Goal: Task Accomplishment & Management: Use online tool/utility

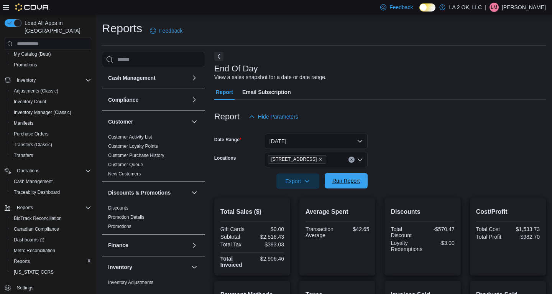
click at [348, 185] on span "Run Report" at bounding box center [346, 180] width 34 height 15
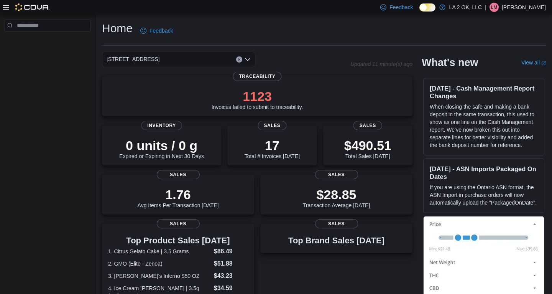
click at [7, 8] on icon at bounding box center [6, 7] width 6 height 6
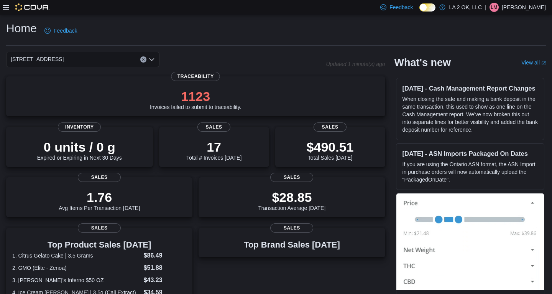
click at [143, 61] on button "Clear input" at bounding box center [143, 59] width 6 height 6
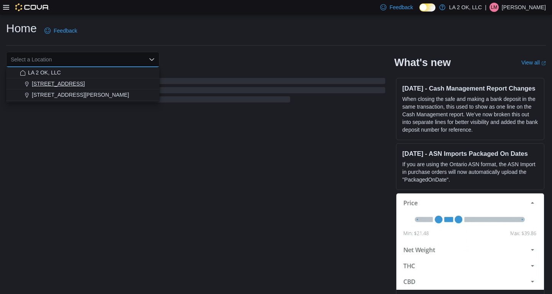
click at [82, 86] on div "[STREET_ADDRESS]" at bounding box center [87, 84] width 135 height 8
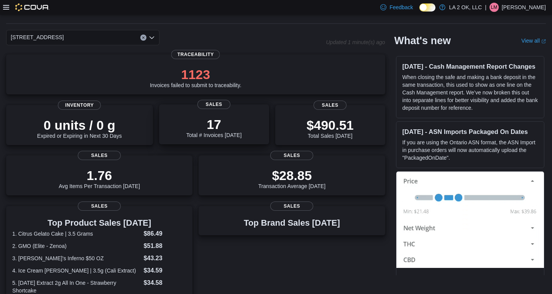
scroll to position [1, 0]
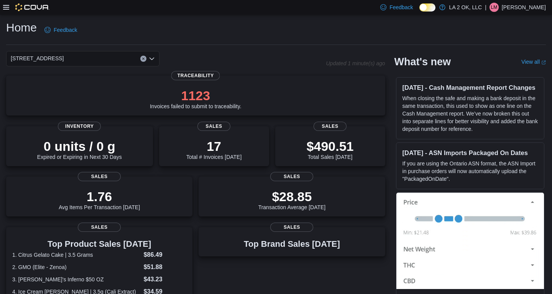
click at [12, 30] on h1 "Home" at bounding box center [21, 27] width 31 height 15
click at [26, 34] on h1 "Home" at bounding box center [21, 27] width 31 height 15
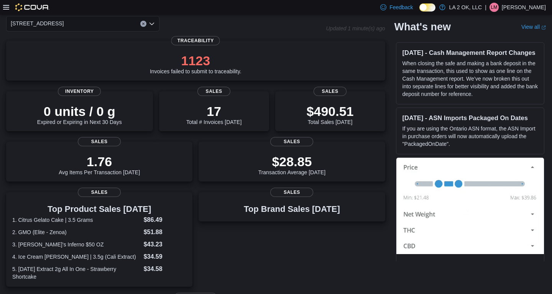
scroll to position [0, 0]
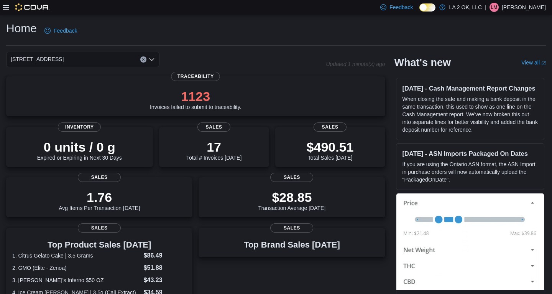
click at [143, 59] on icon "Clear input" at bounding box center [143, 60] width 2 height 2
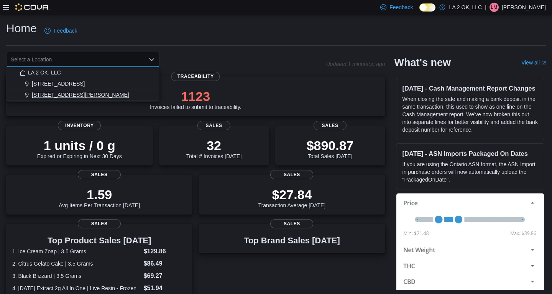
click at [66, 93] on span "3701 N. MacArthur Blvd" at bounding box center [80, 95] width 97 height 8
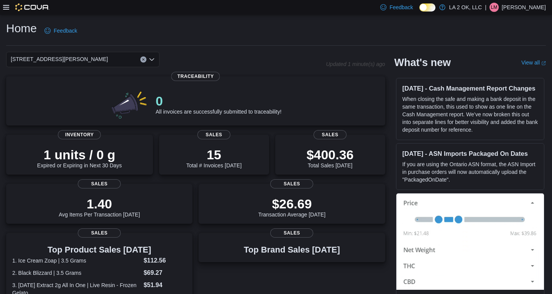
click at [26, 33] on h1 "Home" at bounding box center [21, 28] width 31 height 15
click at [10, 29] on h1 "Home" at bounding box center [21, 28] width 31 height 15
click at [7, 11] on div at bounding box center [26, 7] width 46 height 8
click at [6, 7] on icon at bounding box center [6, 7] width 6 height 5
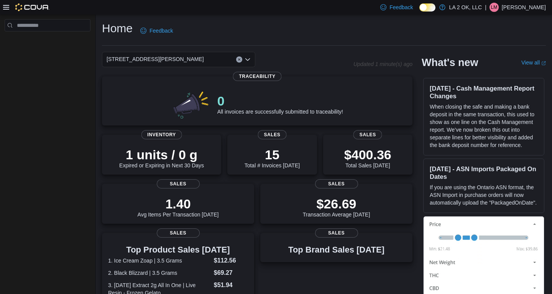
click at [238, 59] on icon "Clear input" at bounding box center [239, 59] width 3 height 3
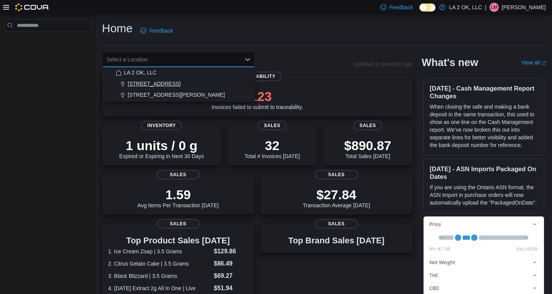
click at [168, 86] on div "[STREET_ADDRESS]" at bounding box center [183, 84] width 135 height 8
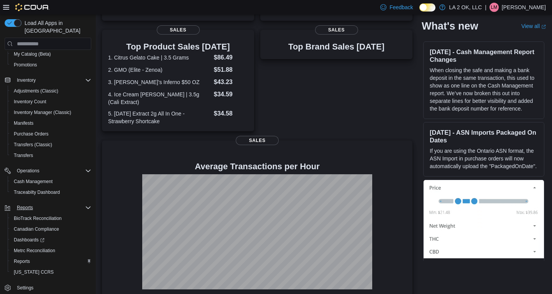
scroll to position [195, 0]
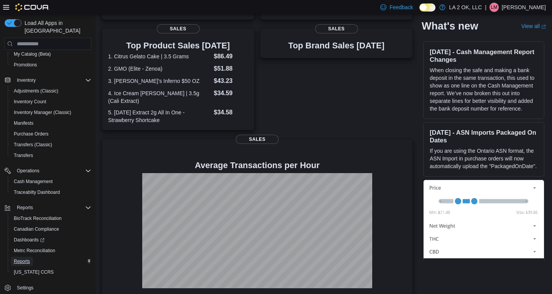
click at [25, 258] on span "Reports" at bounding box center [22, 261] width 16 height 6
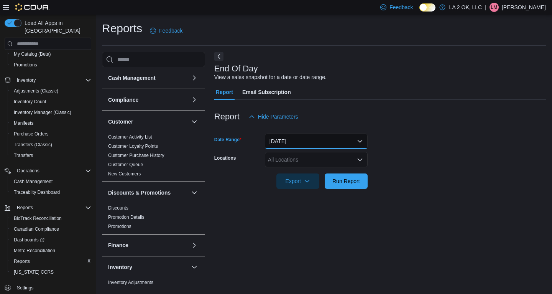
click at [361, 141] on button "Today" at bounding box center [316, 140] width 103 height 15
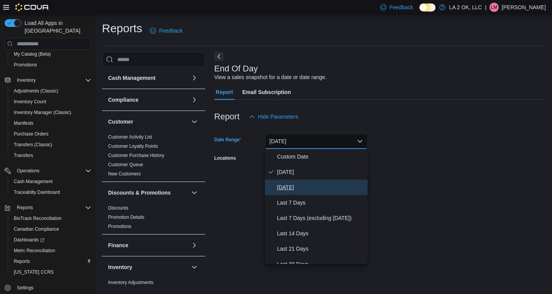
click at [299, 187] on span "Yesterday" at bounding box center [320, 186] width 87 height 9
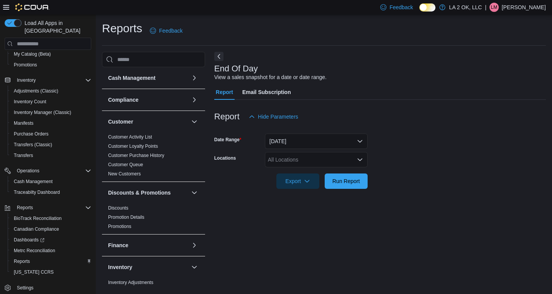
click at [431, 169] on div at bounding box center [379, 170] width 331 height 6
click at [359, 161] on icon "Open list of options" at bounding box center [360, 159] width 6 height 6
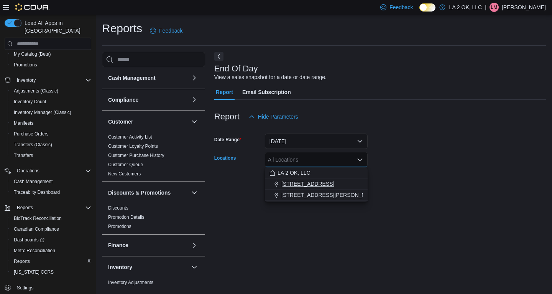
click at [315, 182] on div "[STREET_ADDRESS]" at bounding box center [315, 184] width 93 height 8
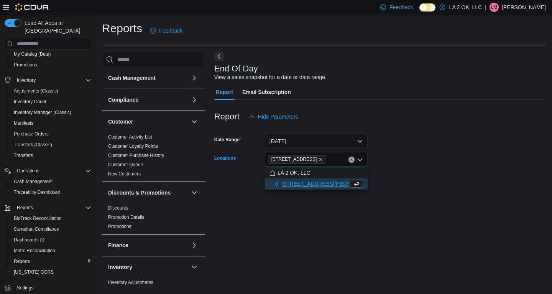
click at [448, 161] on form "Date Range Yesterday Locations 1 SE 59th St Combo box. Selected. 1 SE 59th St. …" at bounding box center [379, 156] width 331 height 64
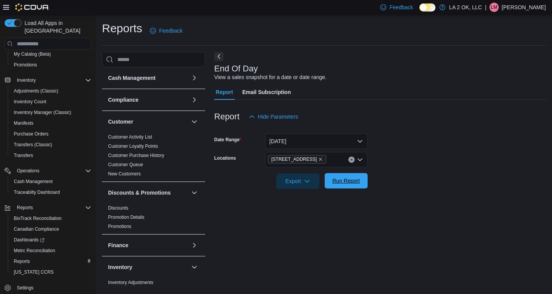
click at [353, 185] on span "Run Report" at bounding box center [346, 180] width 34 height 15
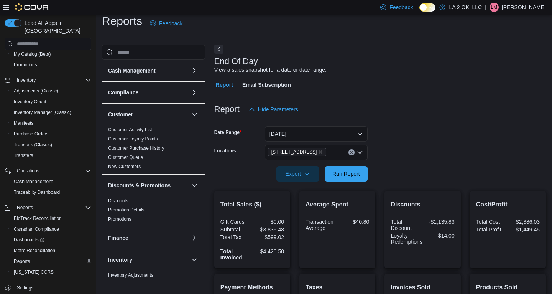
scroll to position [2, 0]
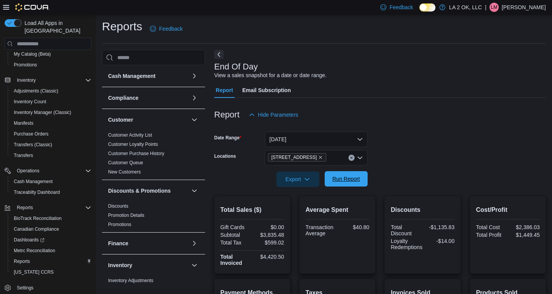
click at [343, 179] on span "Run Report" at bounding box center [346, 179] width 28 height 8
click at [352, 158] on icon "Clear input" at bounding box center [351, 158] width 2 height 2
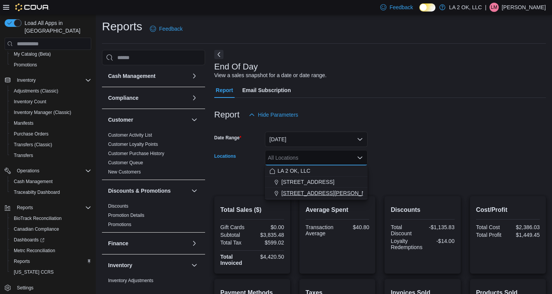
click at [313, 192] on span "3701 N. MacArthur Blvd" at bounding box center [329, 193] width 97 height 8
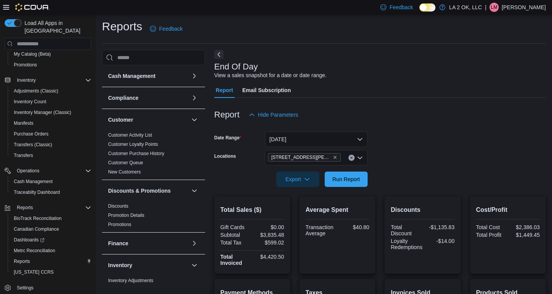
click at [396, 169] on div at bounding box center [379, 168] width 331 height 6
click at [346, 179] on span "Run Report" at bounding box center [346, 179] width 28 height 8
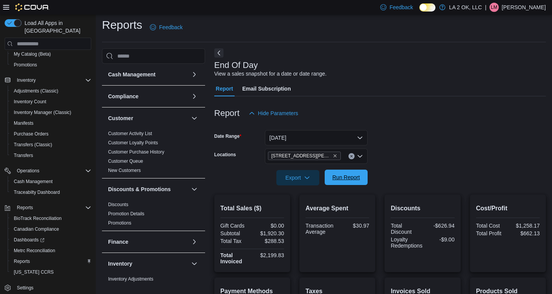
click at [351, 176] on span "Run Report" at bounding box center [346, 177] width 28 height 8
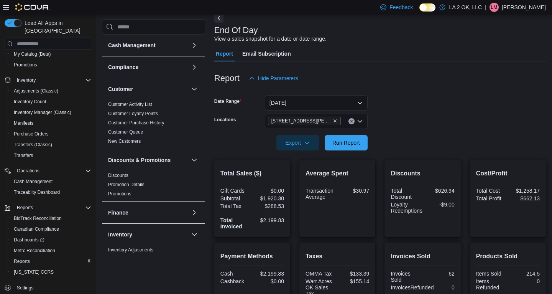
scroll to position [28, 0]
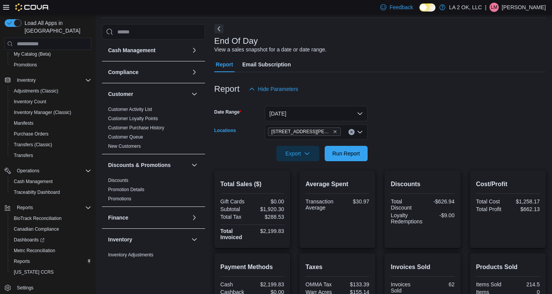
click at [351, 133] on icon "Clear input" at bounding box center [351, 131] width 3 height 3
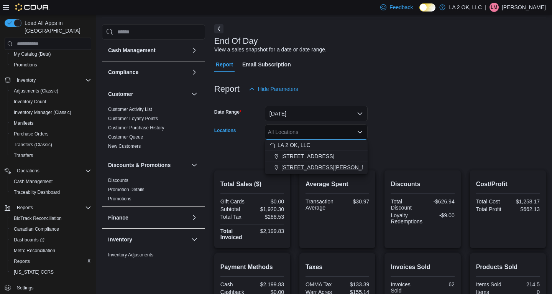
click at [322, 167] on span "3701 N. MacArthur Blvd" at bounding box center [329, 167] width 97 height 8
click at [435, 146] on form "Date Range Yesterday Locations 3701 N. MacArthur Blvd Combo box. Selected. 3701…" at bounding box center [379, 129] width 331 height 64
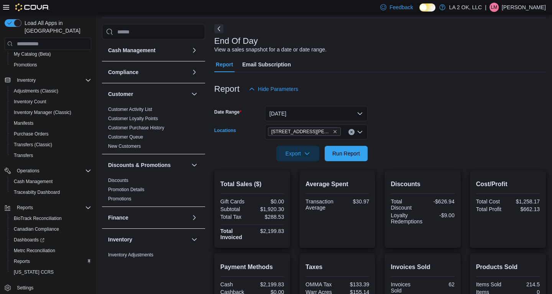
click at [353, 131] on button "Clear input" at bounding box center [351, 132] width 6 height 6
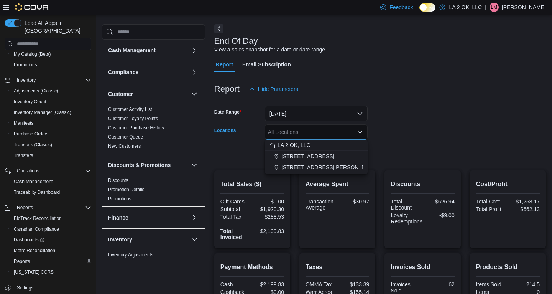
click at [315, 157] on div "[STREET_ADDRESS]" at bounding box center [315, 156] width 93 height 8
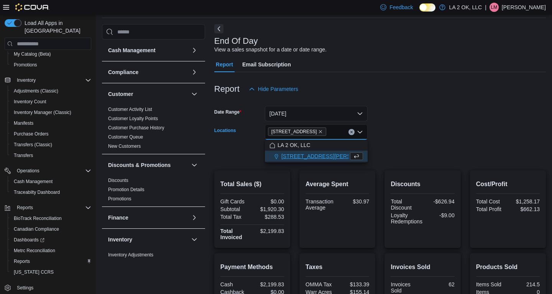
click at [389, 141] on div at bounding box center [379, 142] width 331 height 6
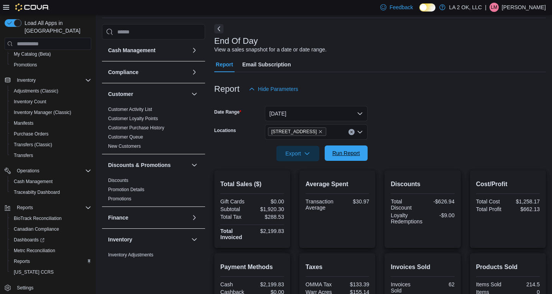
click at [356, 156] on span "Run Report" at bounding box center [346, 153] width 28 height 8
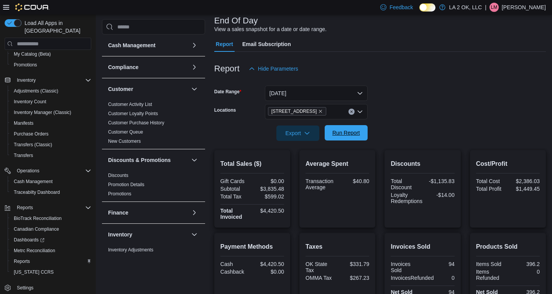
scroll to position [54, 0]
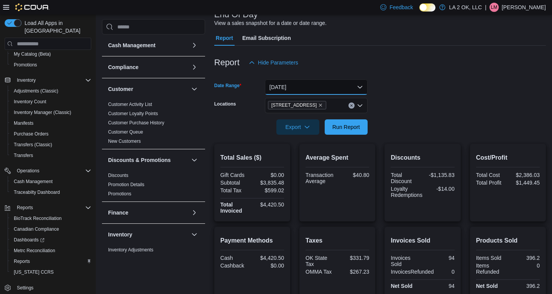
click at [359, 85] on button "Yesterday" at bounding box center [316, 86] width 103 height 15
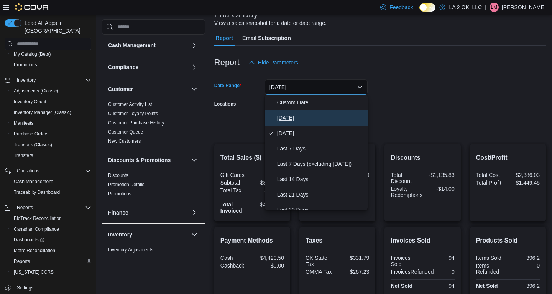
click at [281, 116] on span "[DATE]" at bounding box center [320, 117] width 87 height 9
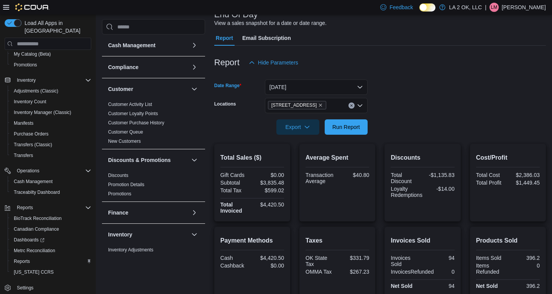
click at [404, 95] on form "Date Range Today Locations 1 SE 59th St Export Run Report" at bounding box center [379, 102] width 331 height 64
click at [348, 121] on span "Run Report" at bounding box center [346, 126] width 34 height 15
click at [344, 123] on span "Run Report" at bounding box center [346, 126] width 34 height 15
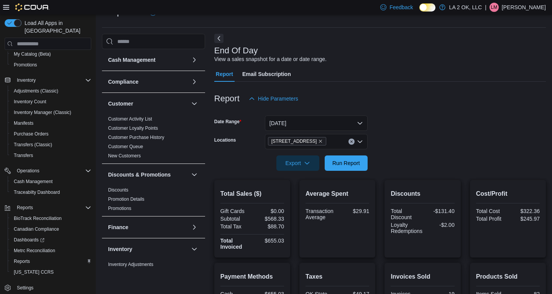
scroll to position [12, 0]
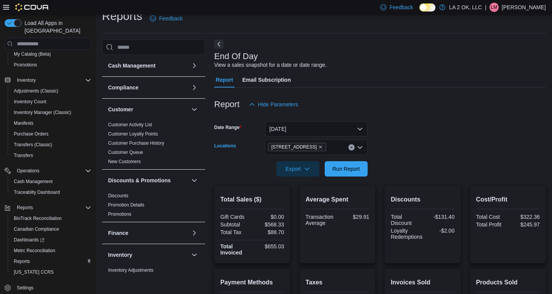
click at [351, 148] on icon "Clear input" at bounding box center [351, 147] width 2 height 2
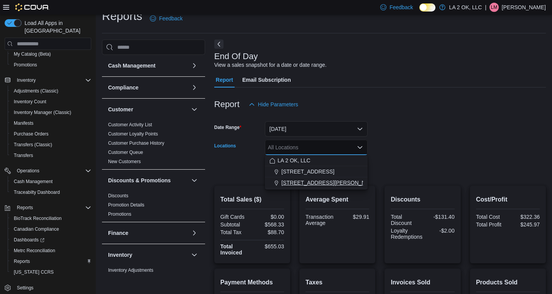
click at [326, 181] on span "3701 N. MacArthur Blvd" at bounding box center [329, 183] width 97 height 8
click at [402, 169] on form "Date Range Today Locations 3701 N. MacArthur Blvd Combo box. Selected. 3701 N. …" at bounding box center [379, 144] width 331 height 64
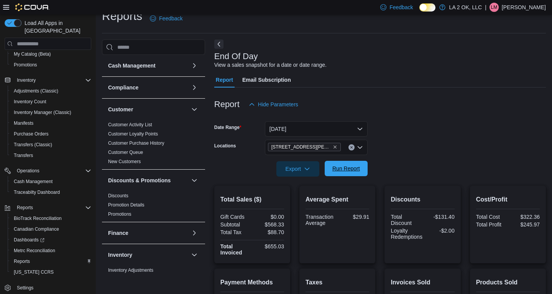
click at [349, 168] on span "Run Report" at bounding box center [346, 168] width 28 height 8
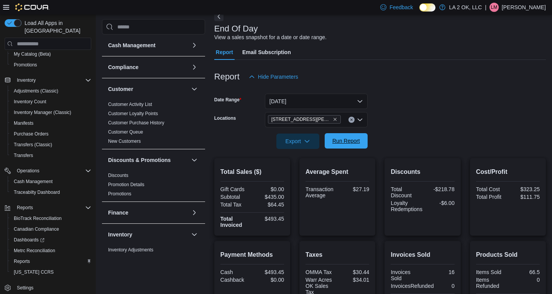
scroll to position [48, 0]
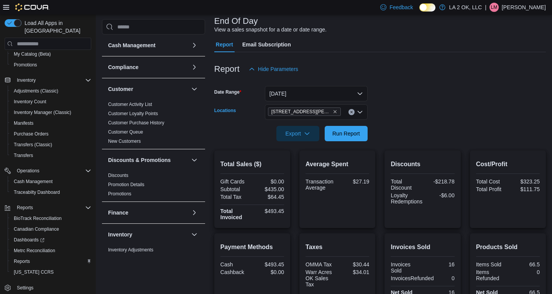
click at [351, 110] on button "Clear input" at bounding box center [351, 112] width 6 height 6
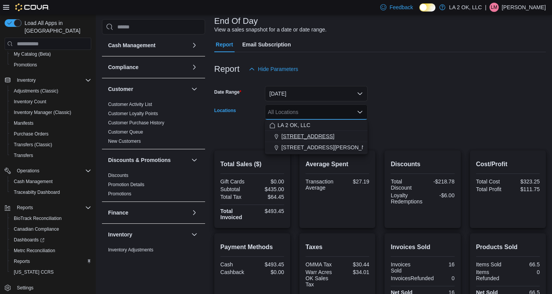
click at [321, 133] on div "[STREET_ADDRESS]" at bounding box center [315, 136] width 93 height 8
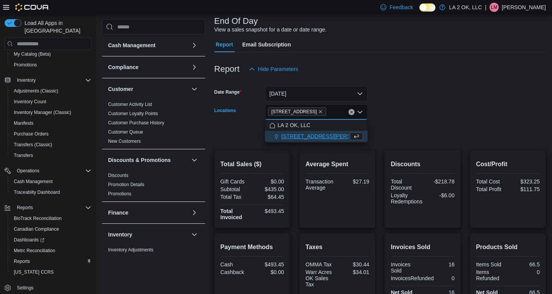
click at [426, 112] on form "Date Range Today Locations 1 SE 59th St Combo box. Selected. 1 SE 59th St. Pres…" at bounding box center [379, 109] width 331 height 64
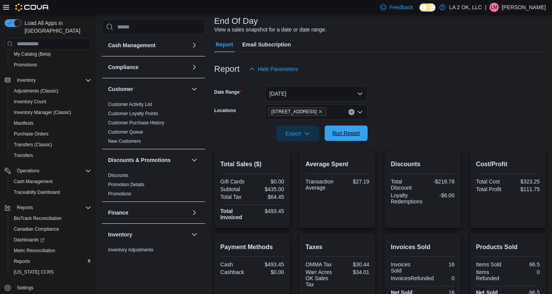
click at [352, 134] on span "Run Report" at bounding box center [346, 133] width 28 height 8
click at [343, 134] on span "Run Report" at bounding box center [346, 133] width 28 height 8
